Goal: Transaction & Acquisition: Purchase product/service

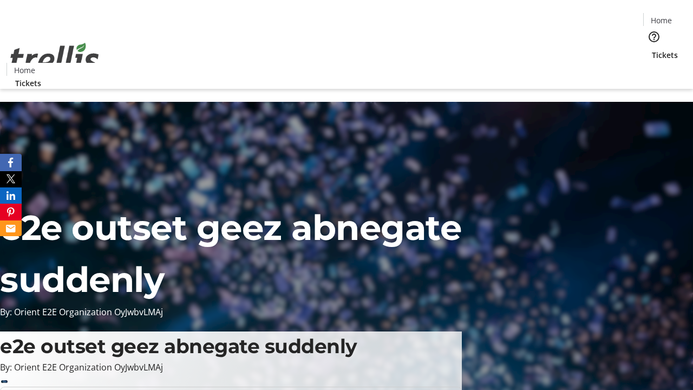
click at [652, 49] on span "Tickets" at bounding box center [665, 54] width 26 height 11
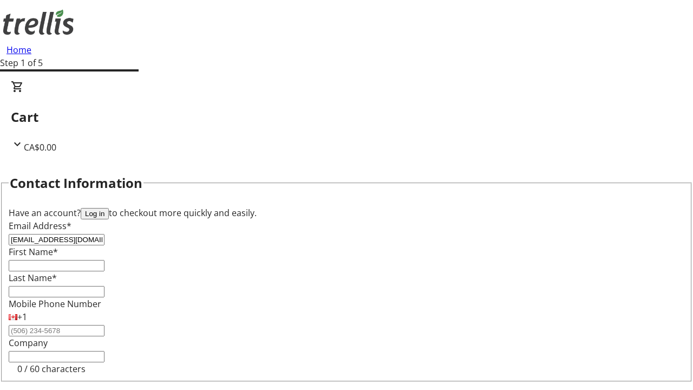
type input "[EMAIL_ADDRESS][DOMAIN_NAME]"
type input "[GEOGRAPHIC_DATA]"
type input "[PERSON_NAME]"
